Goal: Information Seeking & Learning: Learn about a topic

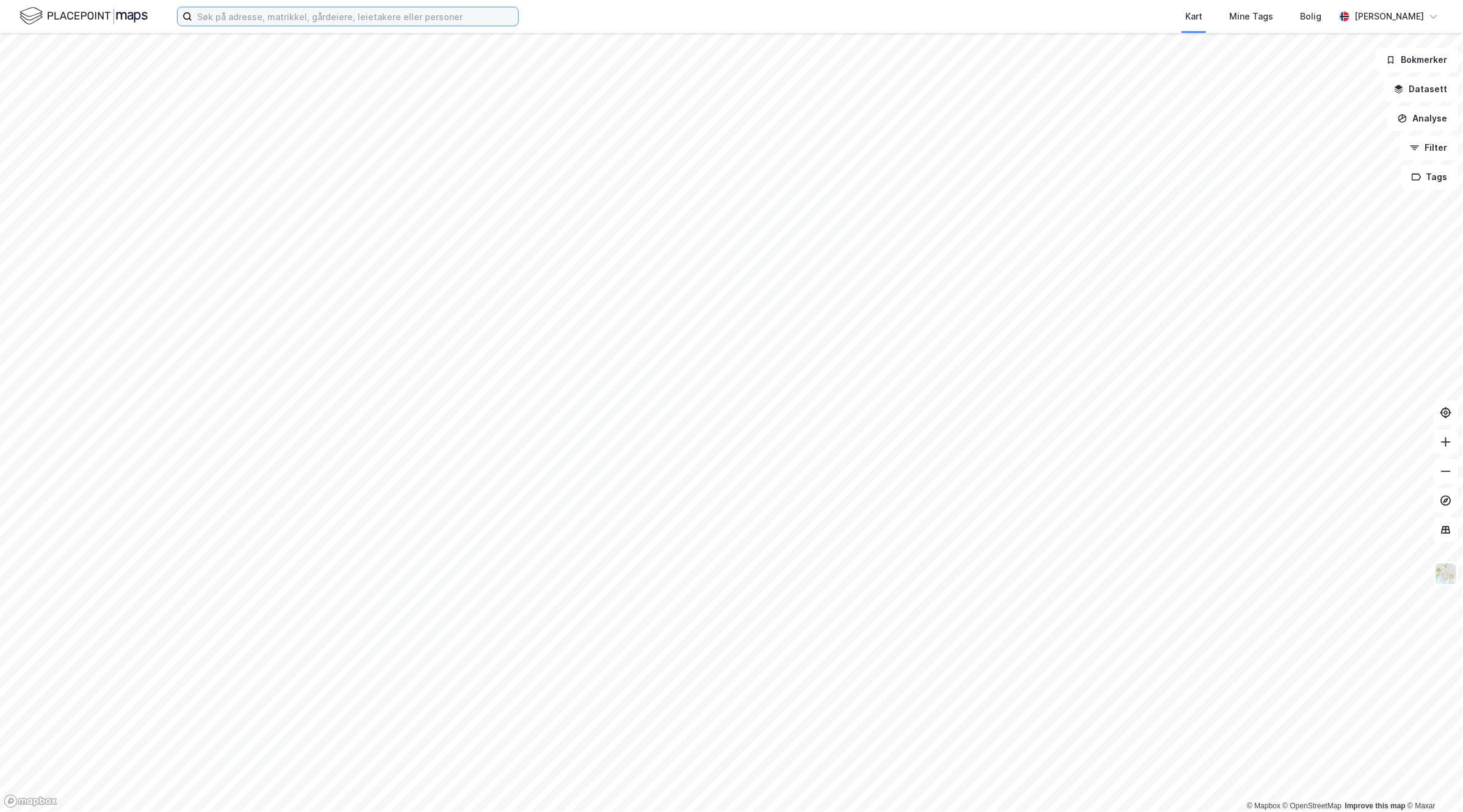
click at [318, 10] on input at bounding box center [355, 16] width 326 height 18
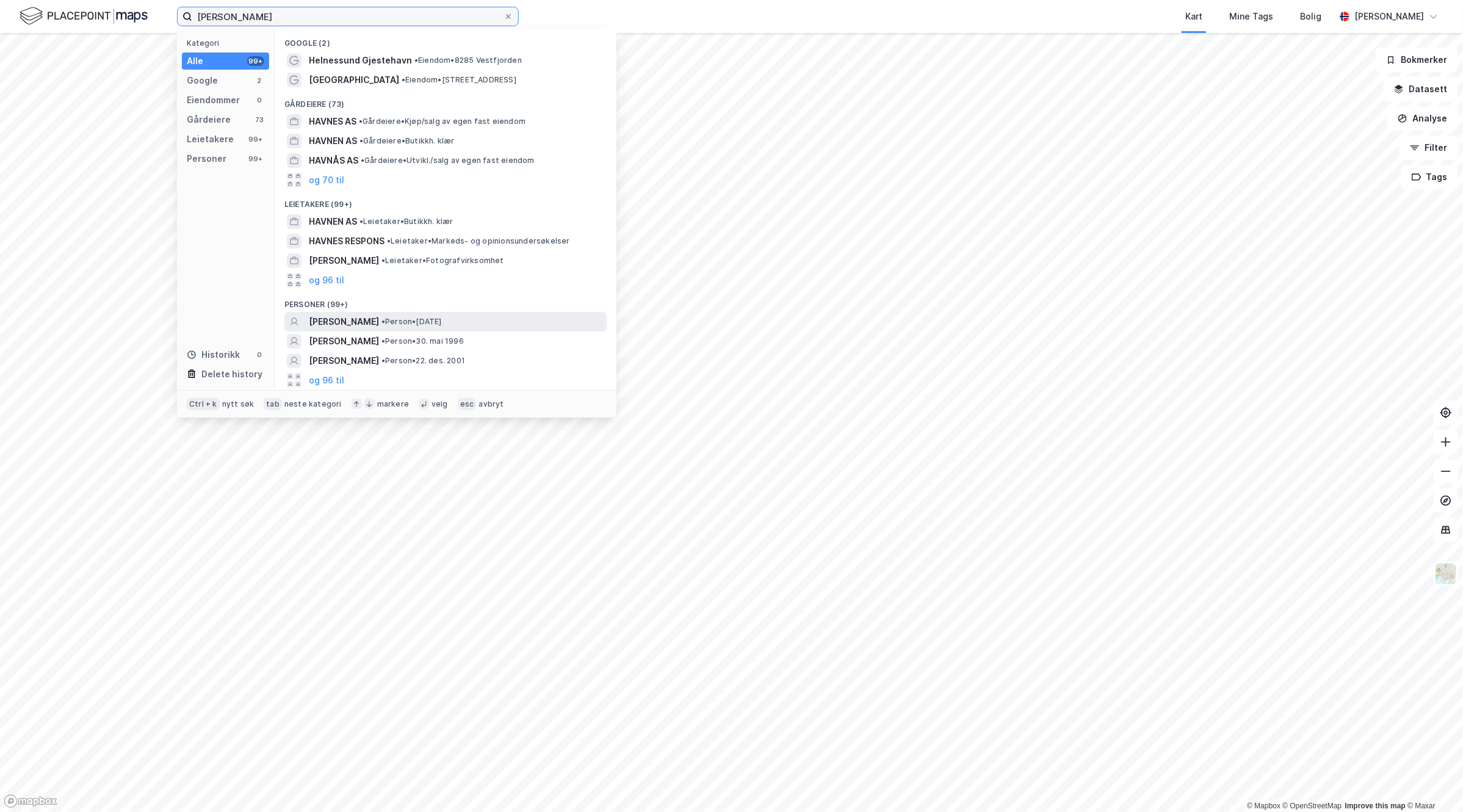
type input "[PERSON_NAME]"
click at [476, 322] on div "[PERSON_NAME] • Person • [DATE]" at bounding box center [456, 322] width 296 height 15
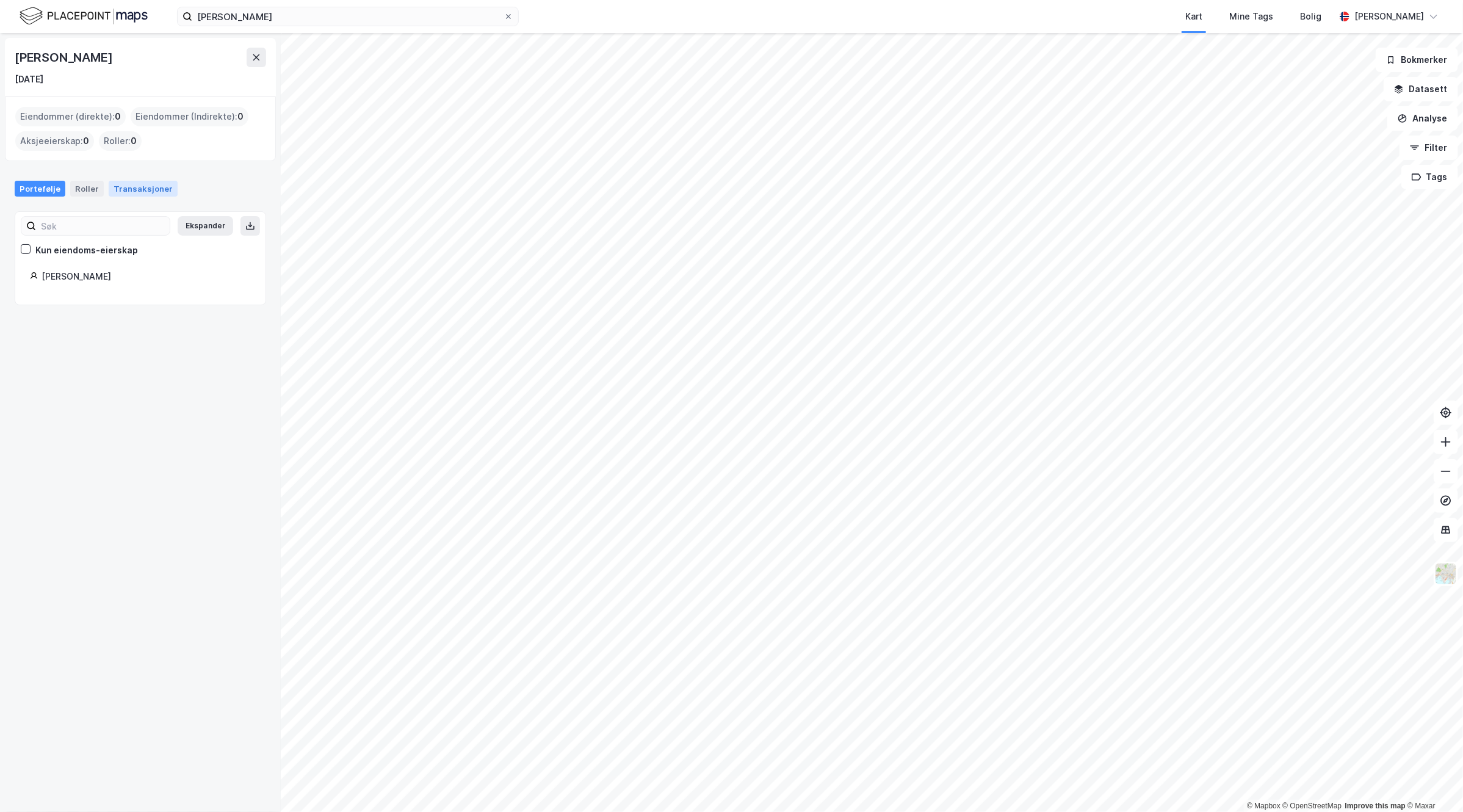
click at [144, 184] on div "Transaksjoner" at bounding box center [143, 188] width 69 height 16
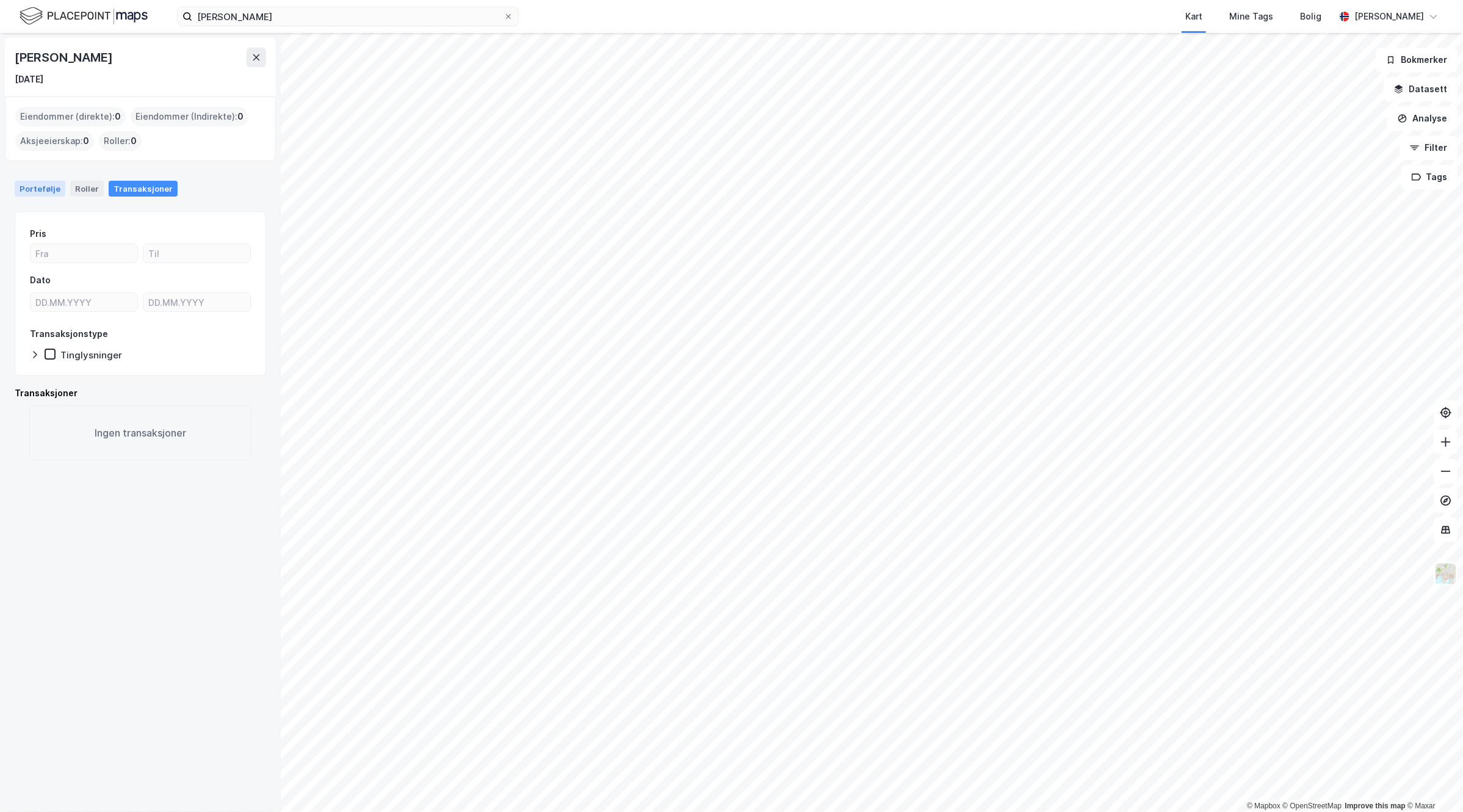
click at [41, 189] on div "Portefølje" at bounding box center [40, 188] width 51 height 16
